Goal: Task Accomplishment & Management: Use online tool/utility

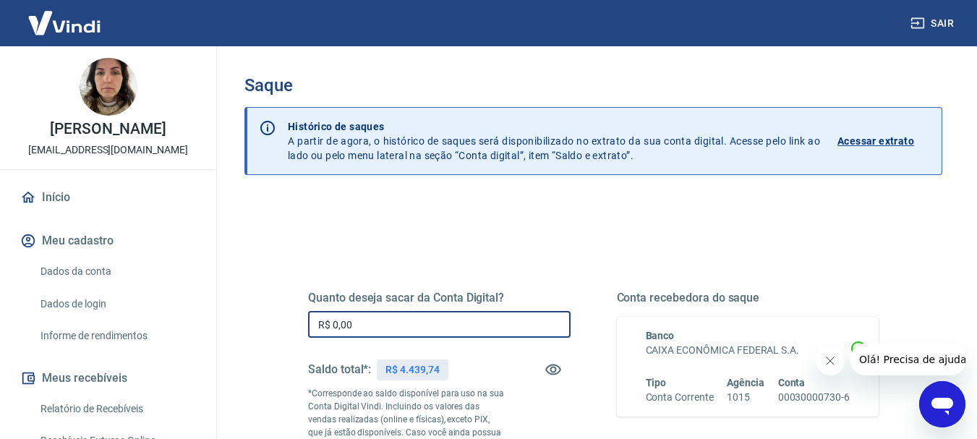
click at [500, 317] on input "R$ 0,00" at bounding box center [439, 324] width 262 height 27
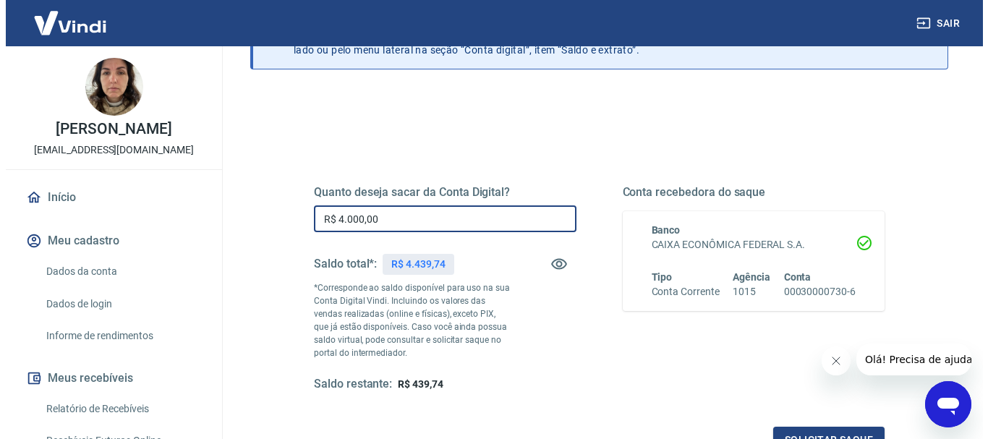
scroll to position [289, 0]
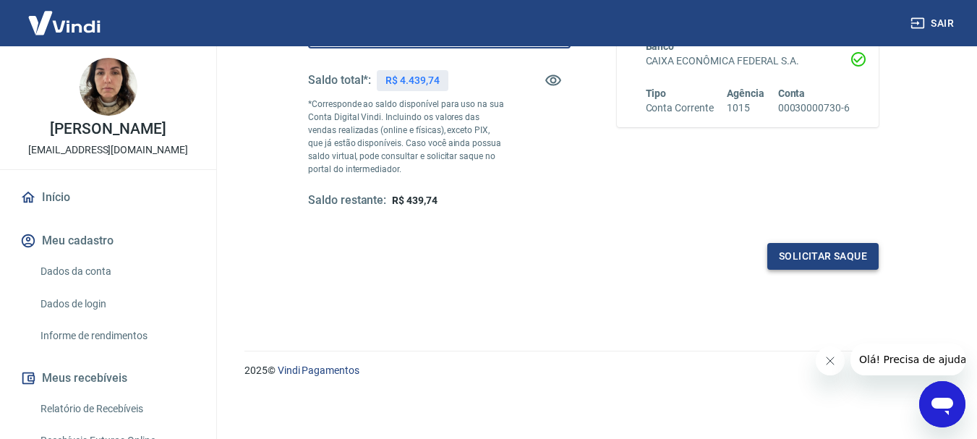
type input "R$ 4.000,00"
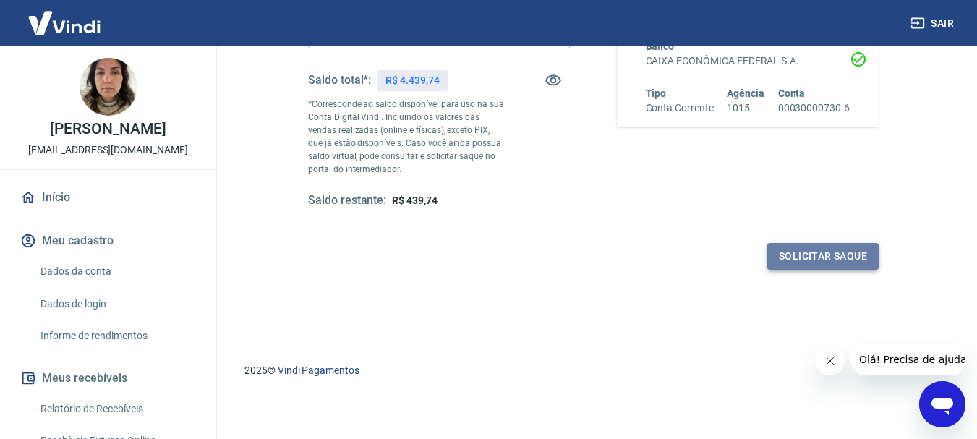
click at [803, 260] on button "Solicitar saque" at bounding box center [822, 256] width 111 height 27
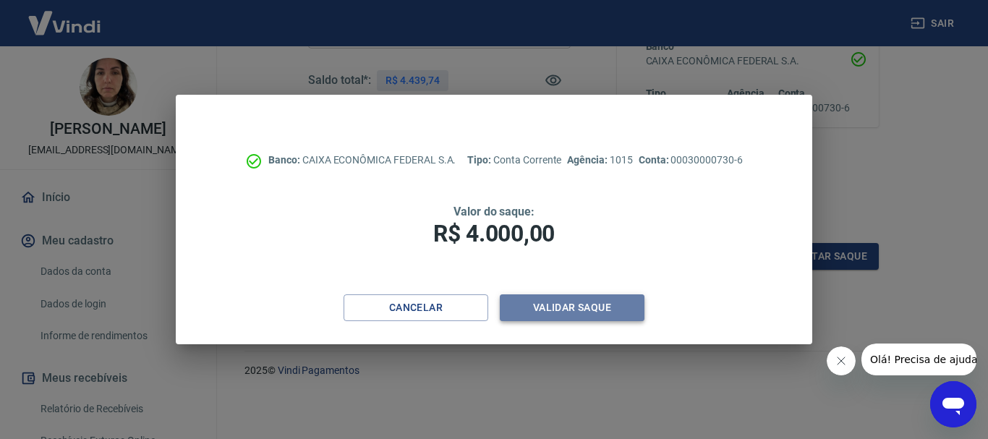
click at [589, 303] on button "Validar saque" at bounding box center [572, 307] width 145 height 27
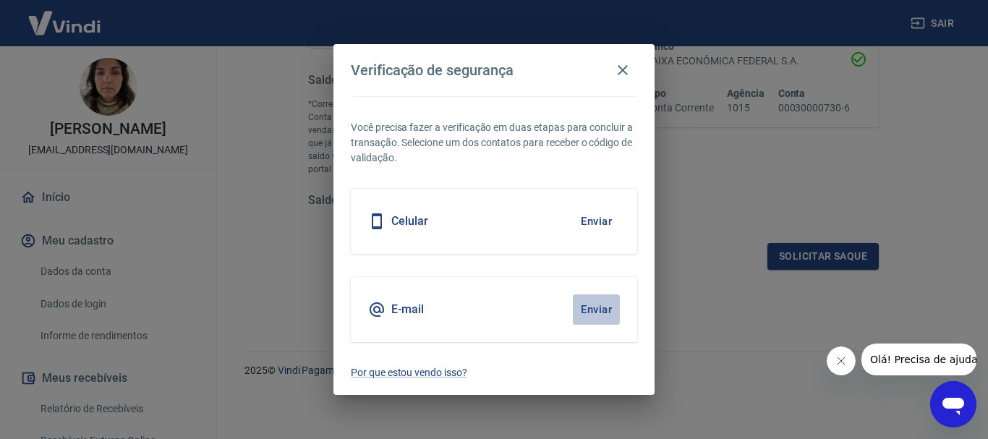
click at [581, 307] on button "Enviar" at bounding box center [596, 309] width 47 height 30
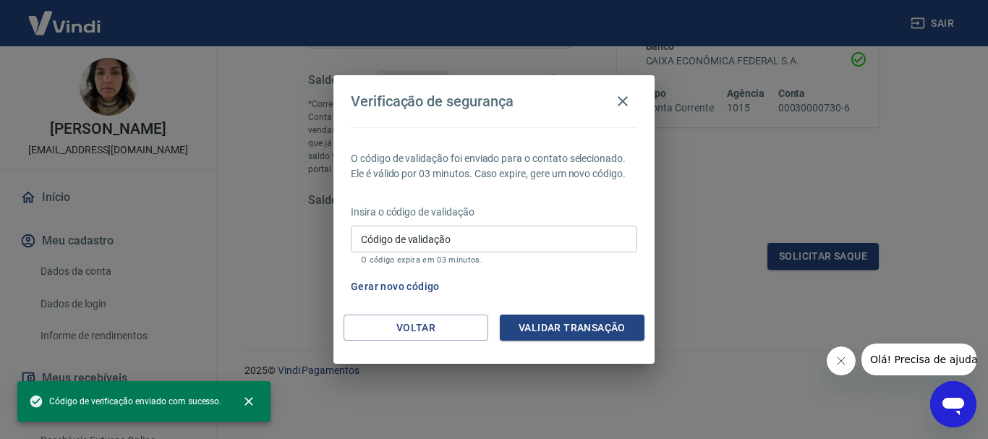
click at [471, 239] on input "Código de validação" at bounding box center [494, 239] width 286 height 27
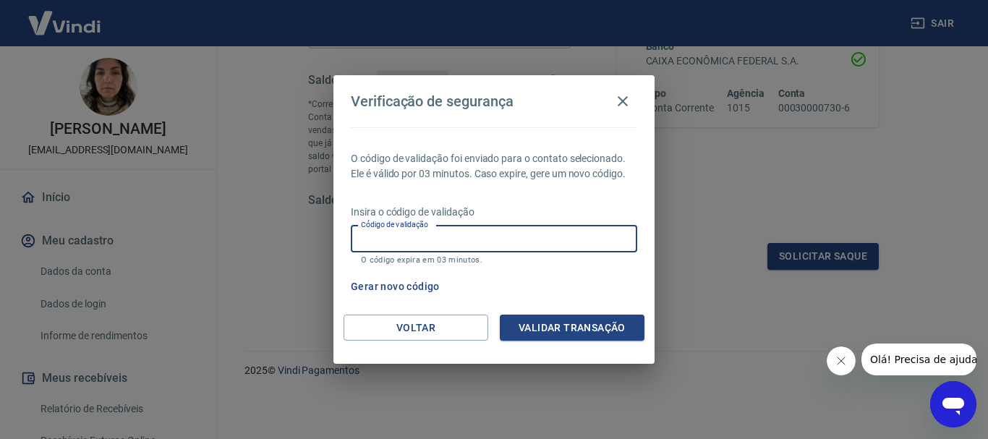
paste input "936640"
type input "936640"
click at [552, 330] on button "Validar transação" at bounding box center [572, 328] width 145 height 27
